Goal: Check status

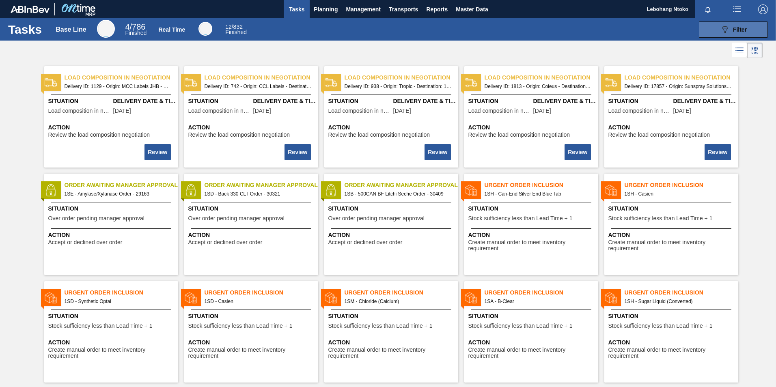
click at [734, 29] on span "Filter" at bounding box center [740, 29] width 14 height 6
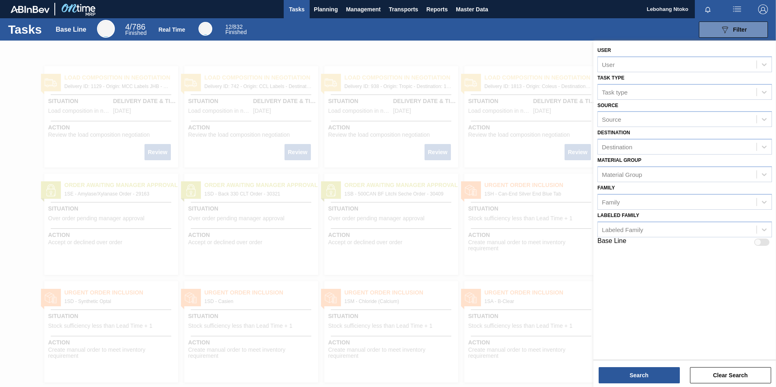
drag, startPoint x: 548, startPoint y: 194, endPoint x: 533, endPoint y: 192, distance: 15.6
click at [548, 194] on div at bounding box center [388, 234] width 776 height 387
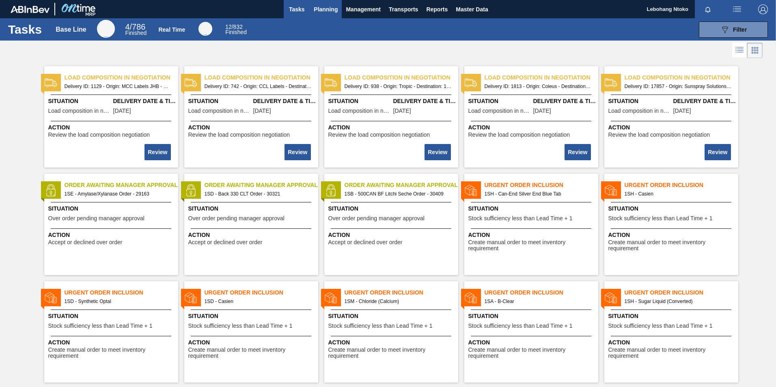
click at [314, 6] on span "Planning" at bounding box center [326, 9] width 24 height 10
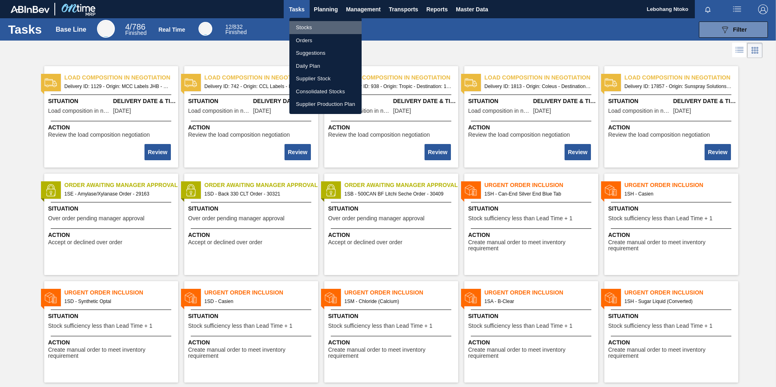
click at [316, 27] on li "Stocks" at bounding box center [325, 27] width 72 height 13
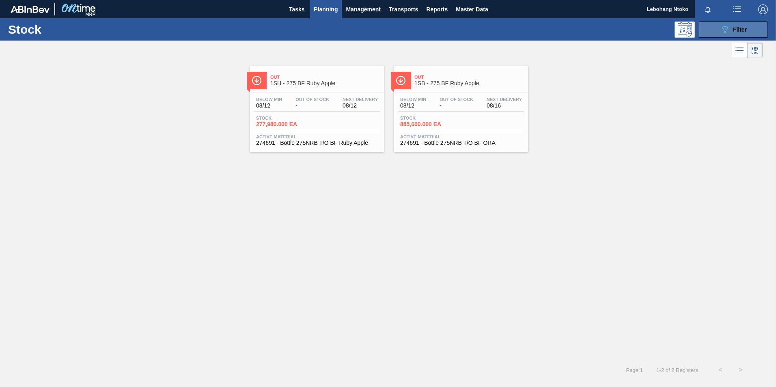
click at [729, 26] on icon "089F7B8B-B2A5-4AFE-B5C0-19BA573D28AC" at bounding box center [725, 30] width 10 height 10
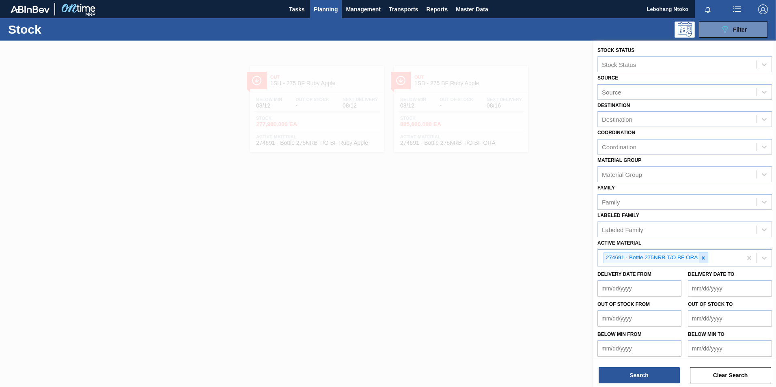
click at [704, 259] on icon at bounding box center [703, 258] width 6 height 6
paste Material "283769"
type Material "283769"
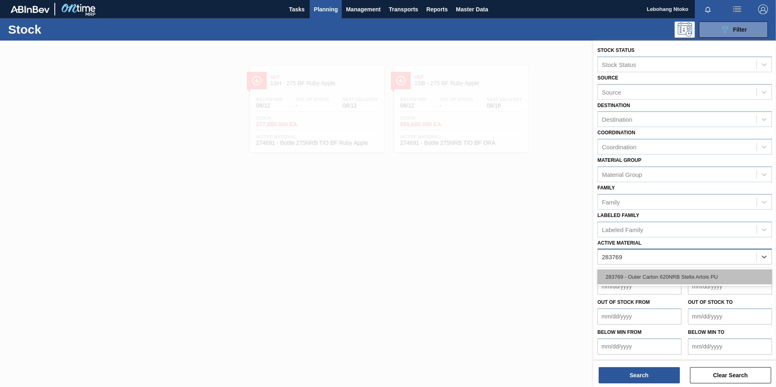
click at [695, 277] on div "283769 - Outer Carton 620NRB Stella Artois PU" at bounding box center [684, 276] width 175 height 15
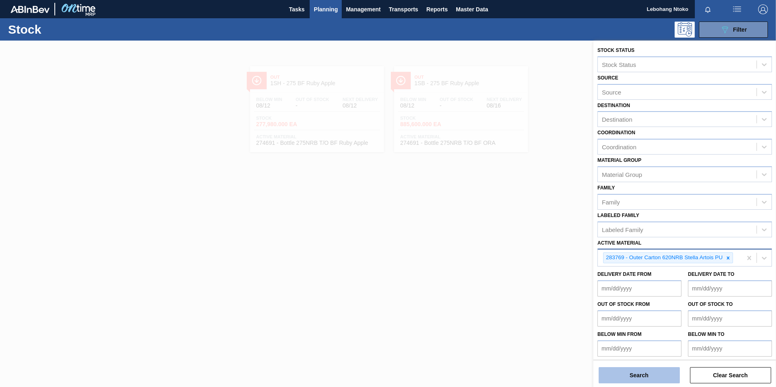
click at [652, 377] on button "Search" at bounding box center [639, 375] width 81 height 16
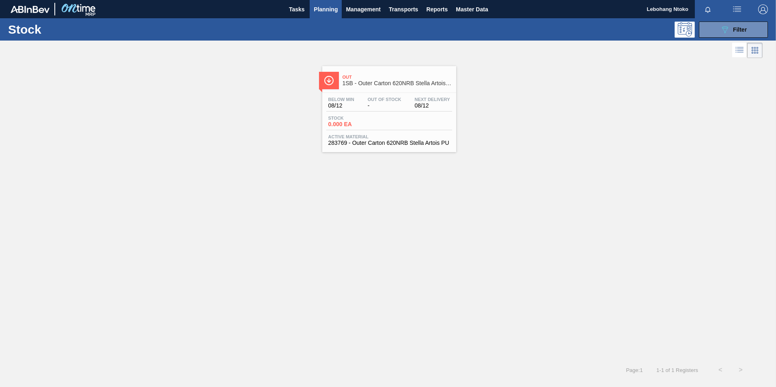
click at [382, 108] on span "-" at bounding box center [385, 106] width 34 height 6
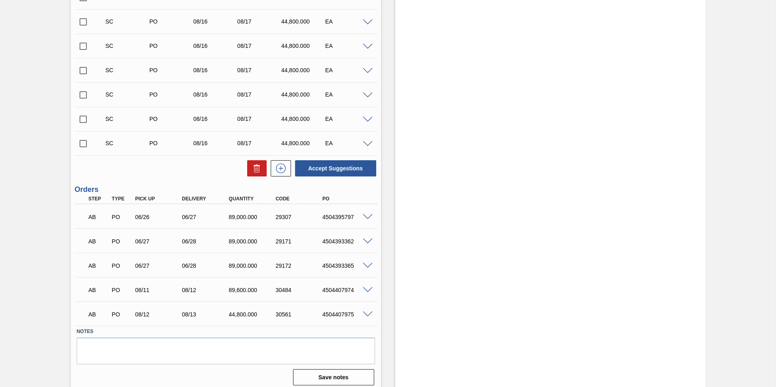
scroll to position [357, 0]
